Goal: Find specific page/section: Find specific page/section

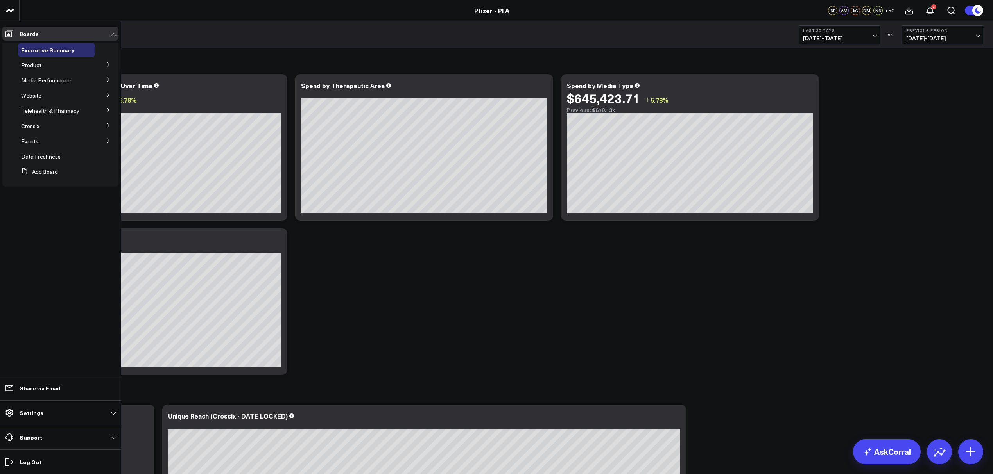
click at [107, 62] on icon at bounding box center [108, 64] width 5 height 5
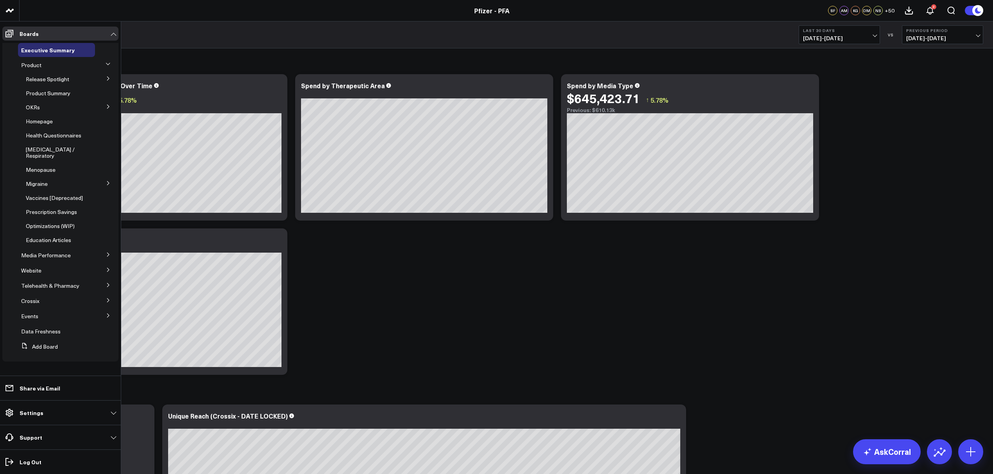
click at [104, 80] on button at bounding box center [108, 78] width 20 height 12
click at [49, 124] on span "5.1 Vaccines" at bounding box center [45, 127] width 31 height 7
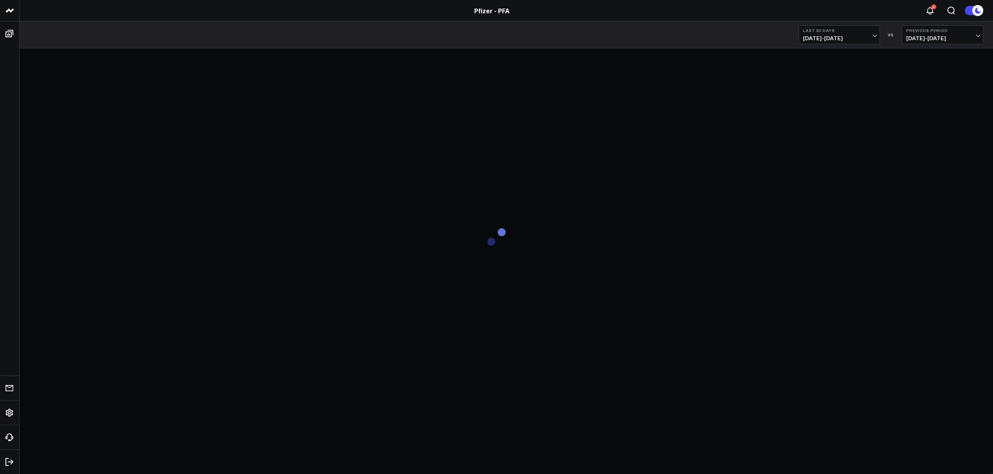
click at [872, 36] on span "[DATE] - [DATE]" at bounding box center [839, 38] width 73 height 6
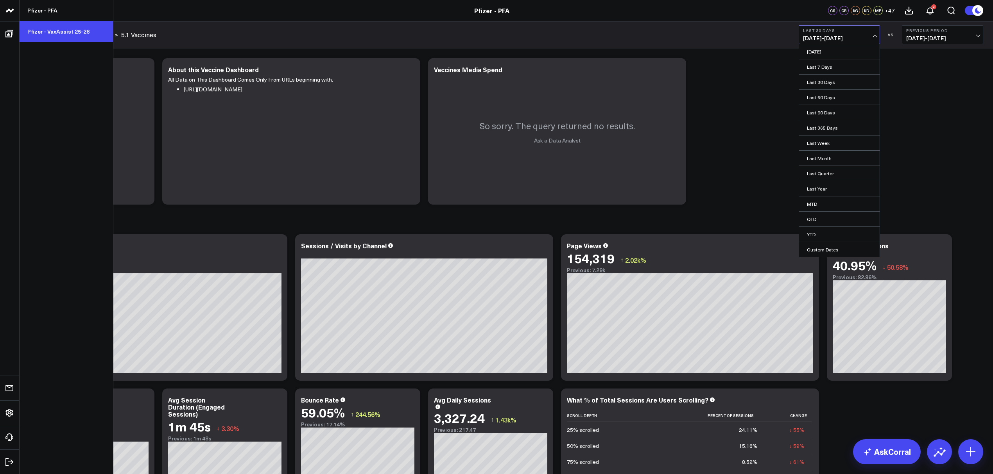
click at [50, 32] on link "Pfizer - VaxAssist 25-26" at bounding box center [66, 31] width 93 height 21
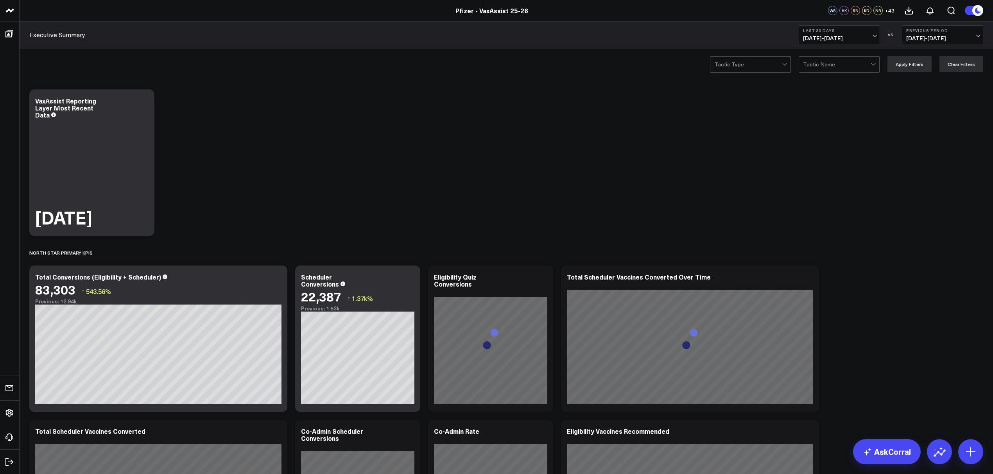
click at [873, 35] on span "[DATE] - [DATE]" at bounding box center [839, 38] width 73 height 6
click at [823, 64] on link "Last 7 Days" at bounding box center [839, 66] width 81 height 15
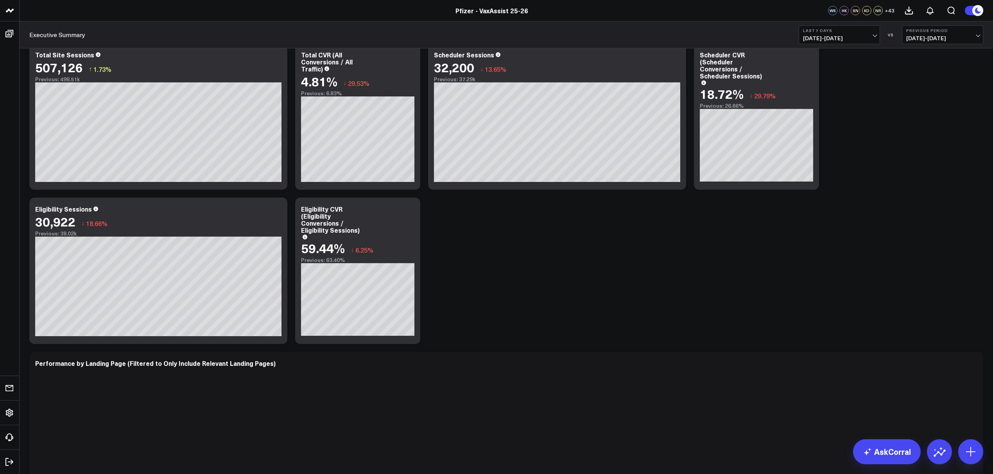
scroll to position [990, 0]
